Goal: Information Seeking & Learning: Learn about a topic

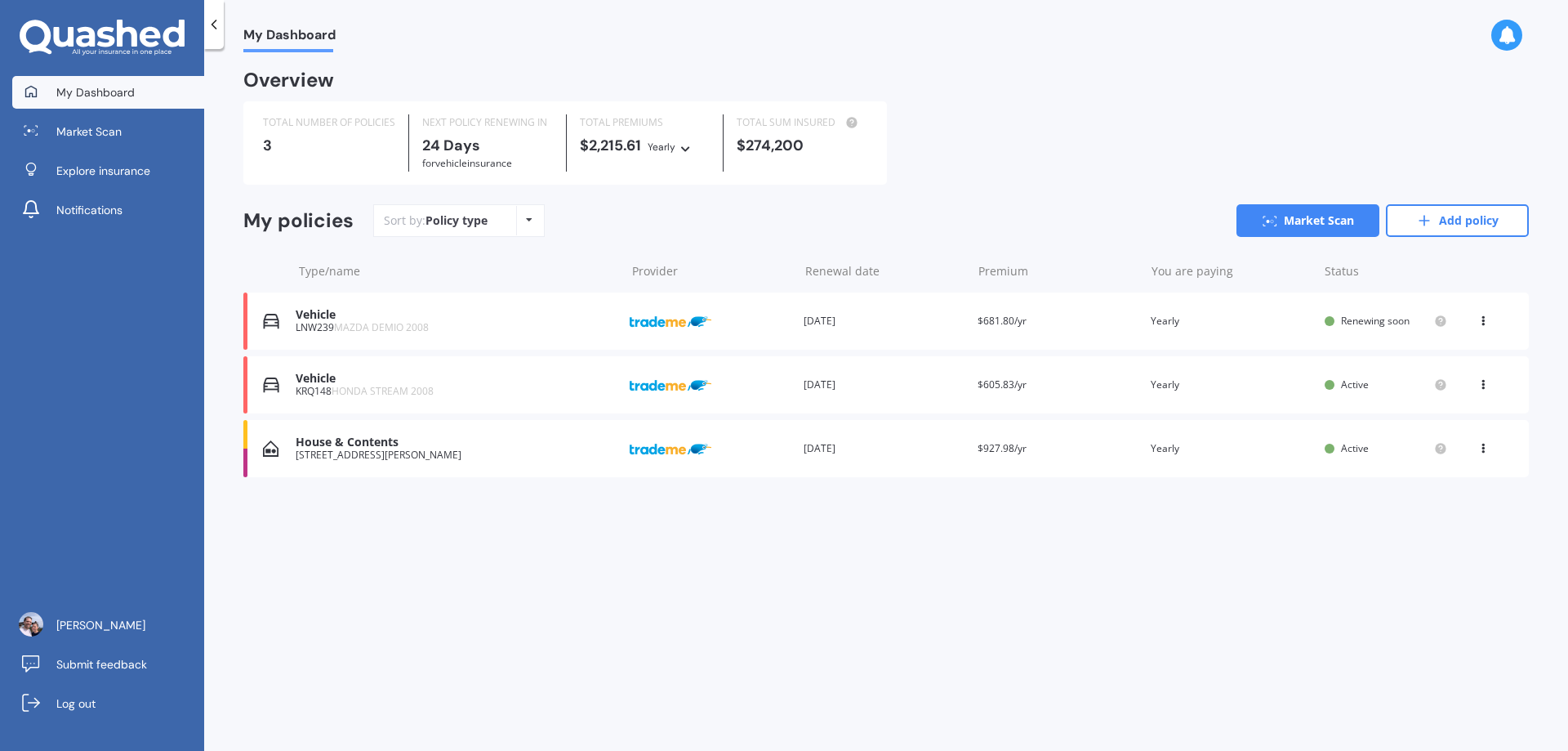
click at [1483, 450] on icon at bounding box center [1483, 445] width 11 height 10
click at [1283, 495] on div "Overview TOTAL NUMBER OF POLICIES 3 NEXT POLICY RENEWING [DATE] for Vehicle ins…" at bounding box center [886, 294] width 1285 height 445
click at [1304, 210] on link "Market Scan" at bounding box center [1307, 220] width 143 height 33
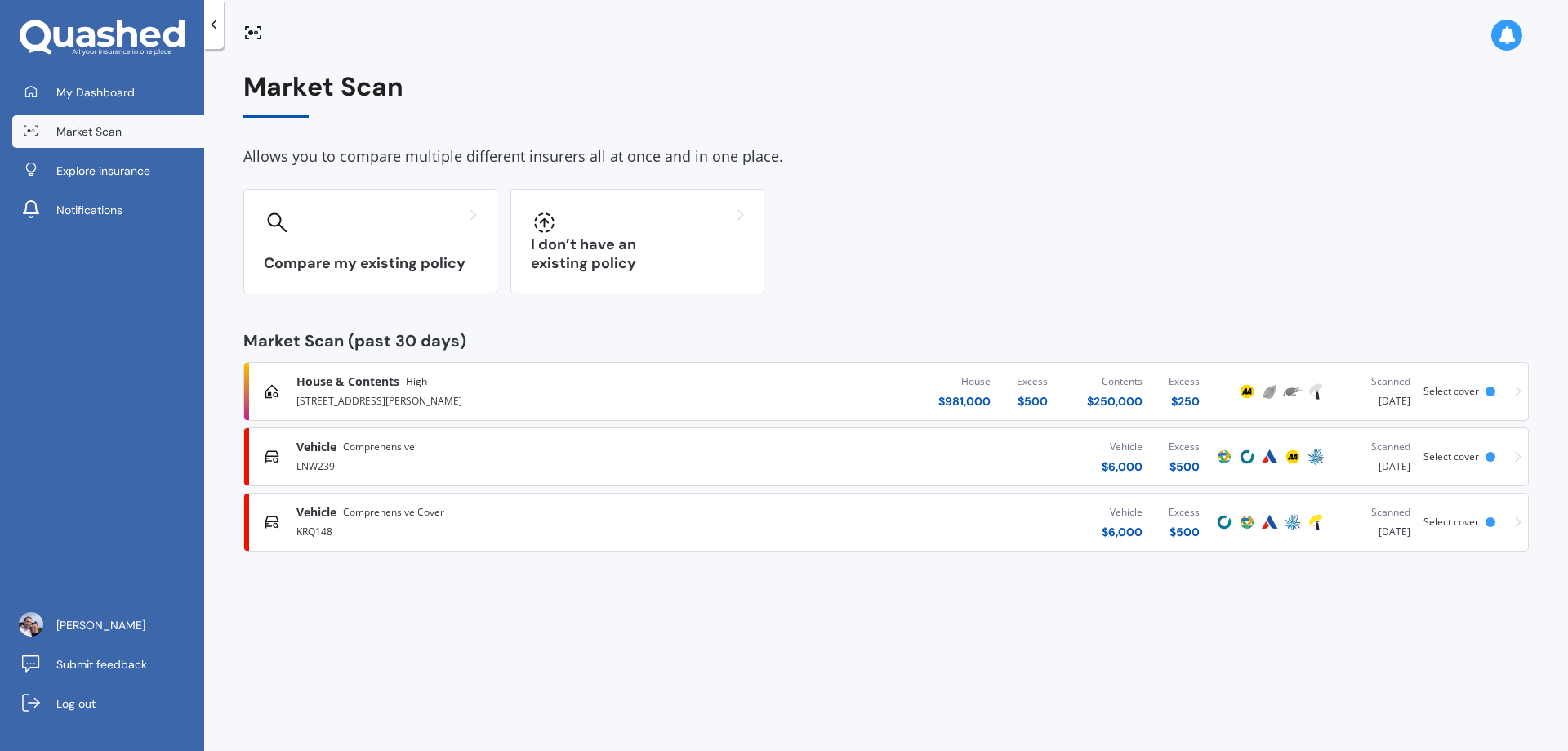
click at [1466, 388] on span "Select cover" at bounding box center [1451, 391] width 55 height 14
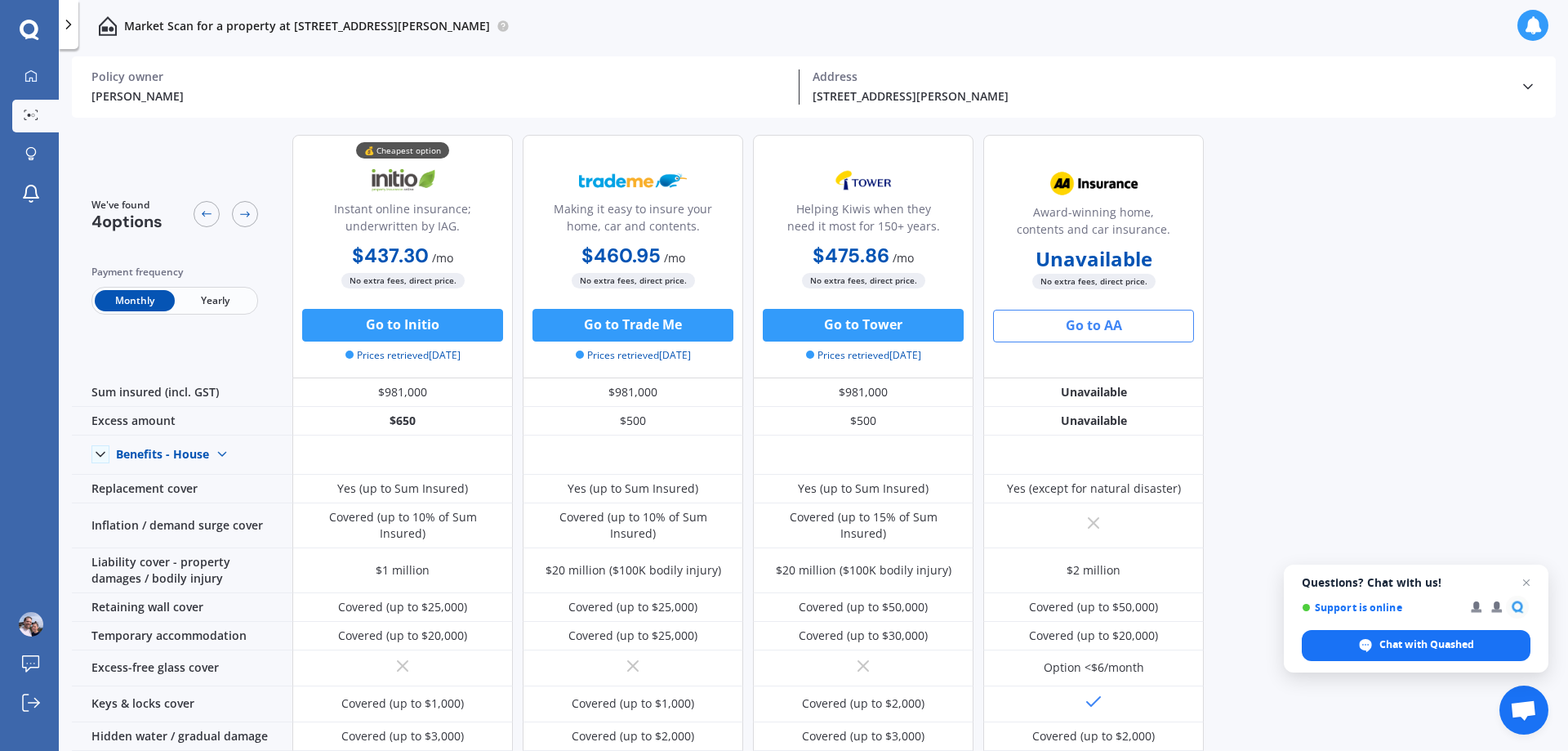
click at [210, 300] on span "Yearly" at bounding box center [215, 300] width 80 height 21
